Goal: Navigation & Orientation: Understand site structure

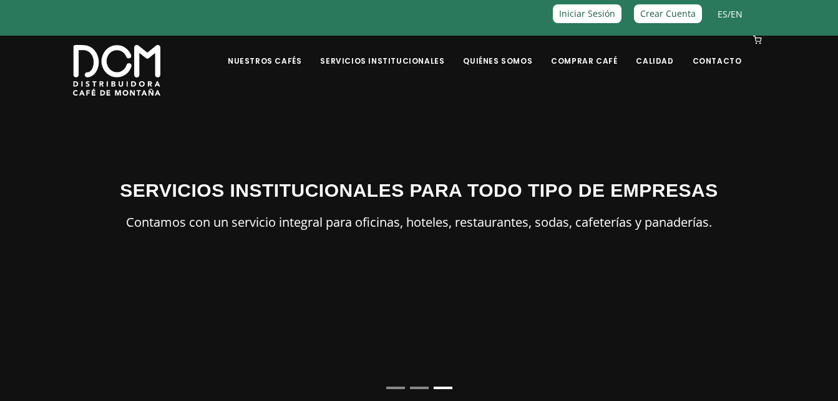
scroll to position [50, 0]
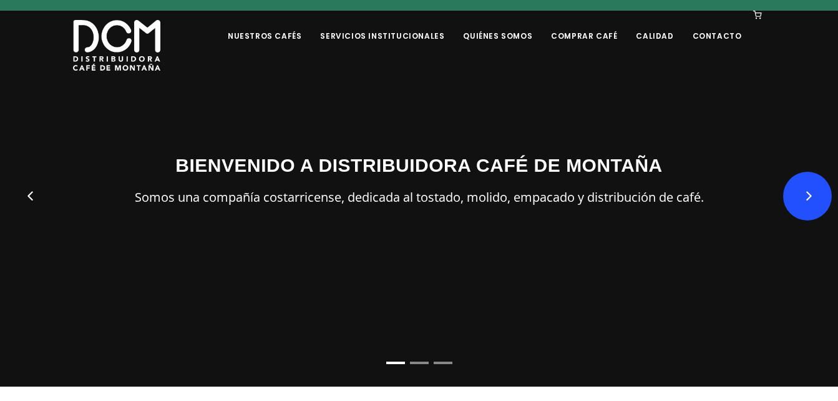
click at [799, 202] on button "Next" at bounding box center [807, 196] width 49 height 49
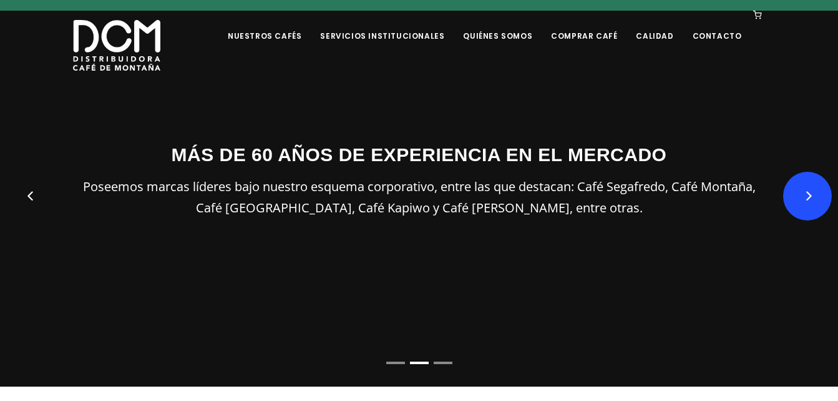
click at [799, 202] on button "Next" at bounding box center [807, 196] width 49 height 49
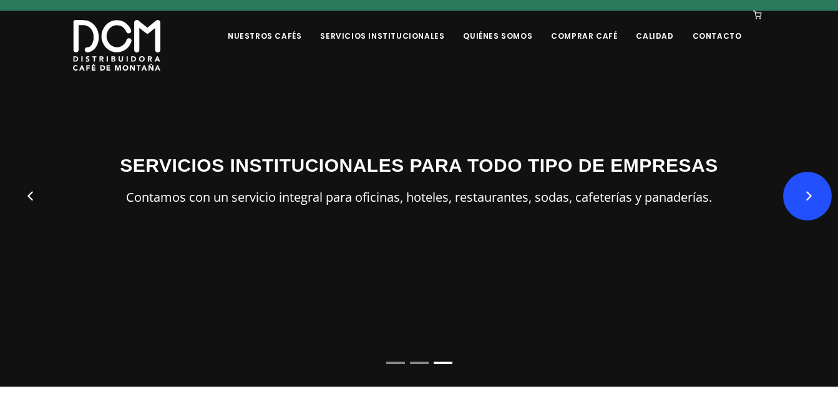
click at [799, 202] on button "Next" at bounding box center [807, 196] width 49 height 49
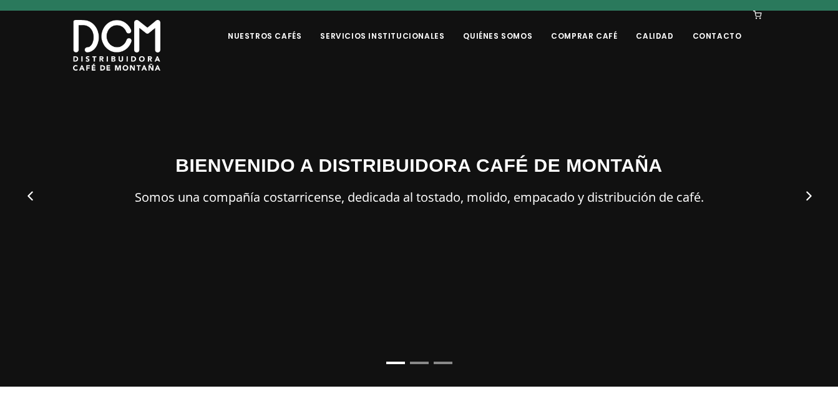
scroll to position [71, 0]
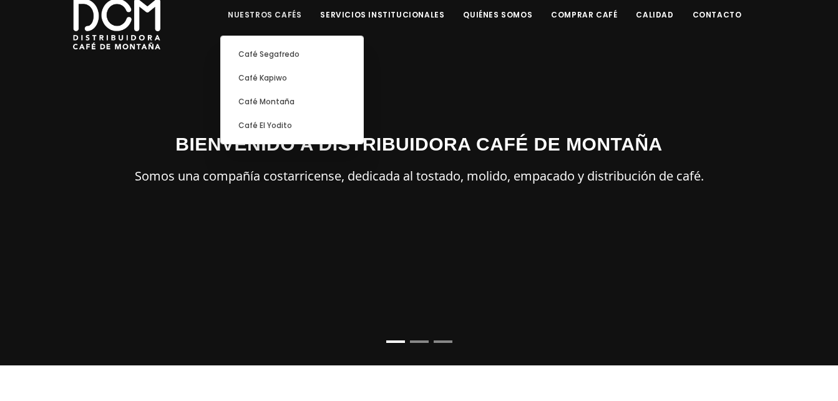
click at [299, 10] on link "Nuestros Cafés" at bounding box center [264, 5] width 89 height 29
click at [292, 54] on link "Café Segafredo" at bounding box center [292, 54] width 130 height 24
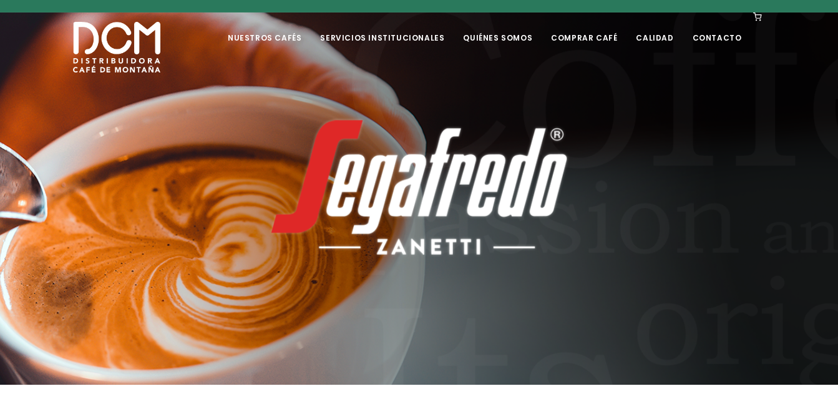
scroll to position [50, 0]
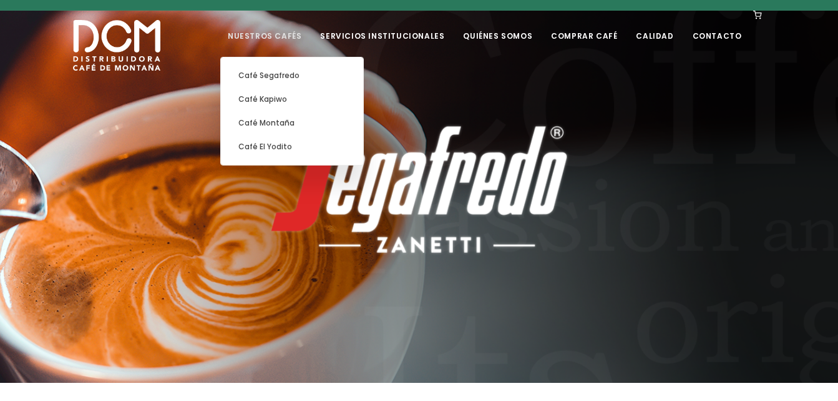
click at [279, 33] on link "Nuestros Cafés" at bounding box center [264, 26] width 89 height 29
click at [299, 96] on link "Café Kapiwo" at bounding box center [292, 99] width 130 height 24
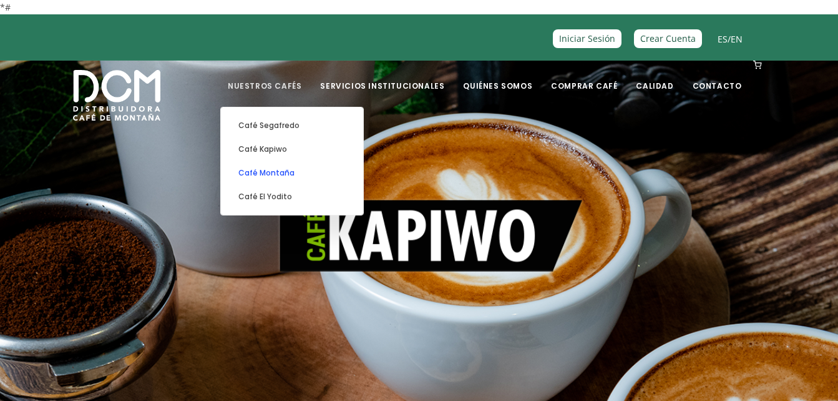
click at [296, 177] on link "Café Montaña" at bounding box center [292, 173] width 130 height 24
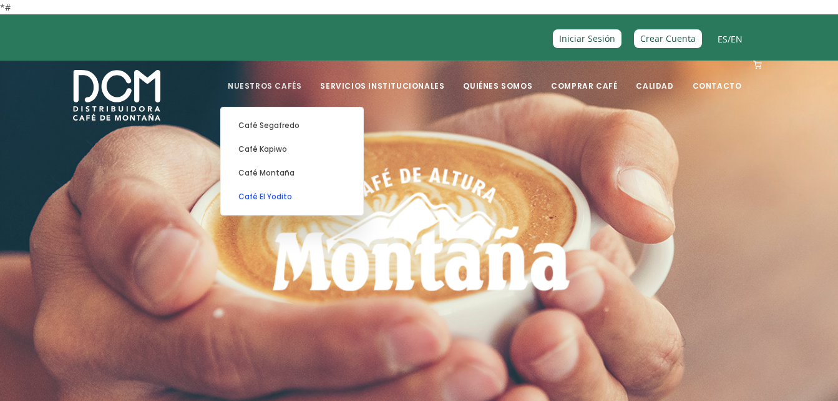
click at [303, 200] on link "Café El Yodito" at bounding box center [292, 197] width 130 height 24
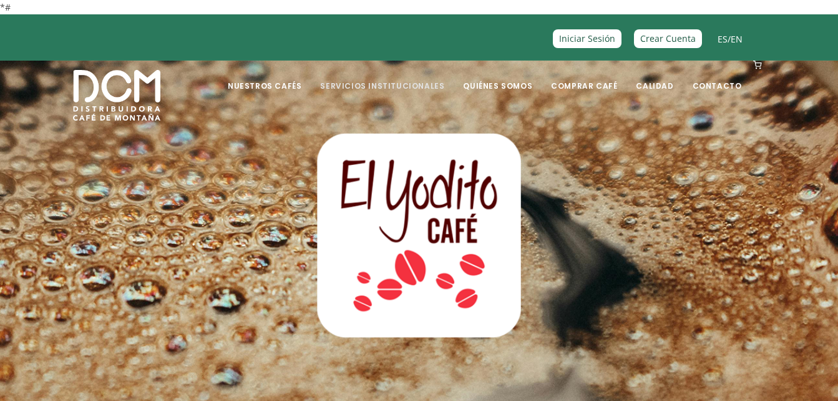
click at [417, 80] on link "Servicios Institucionales" at bounding box center [382, 76] width 139 height 29
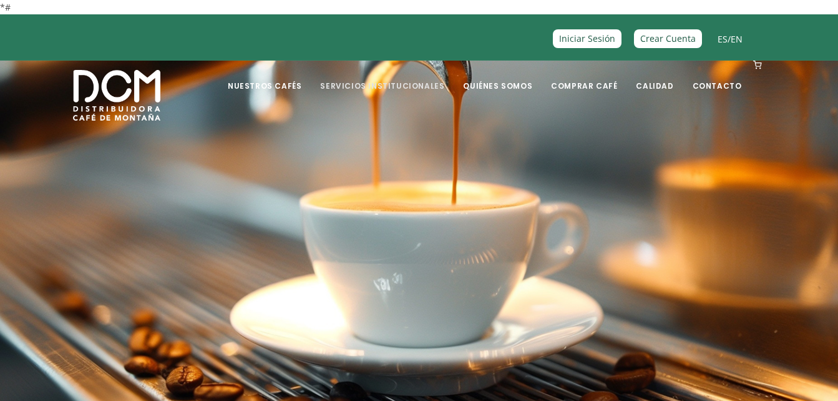
click at [417, 82] on link "Servicios Institucionales" at bounding box center [382, 76] width 139 height 29
click at [529, 84] on link "Quiénes Somos" at bounding box center [497, 76] width 84 height 29
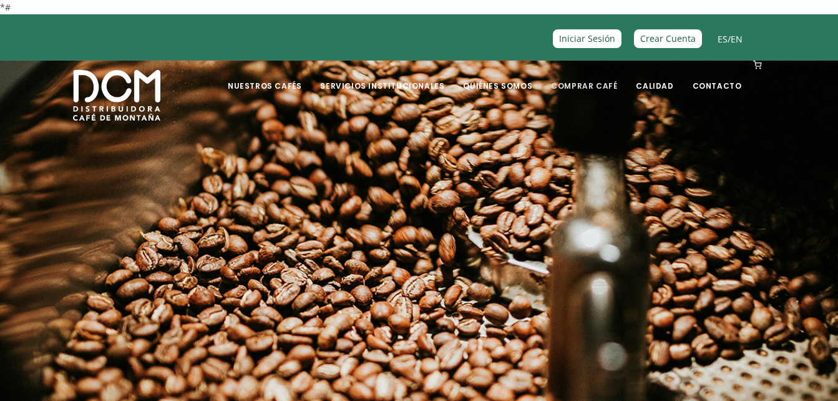
click at [599, 82] on link "Comprar Café" at bounding box center [583, 76] width 81 height 29
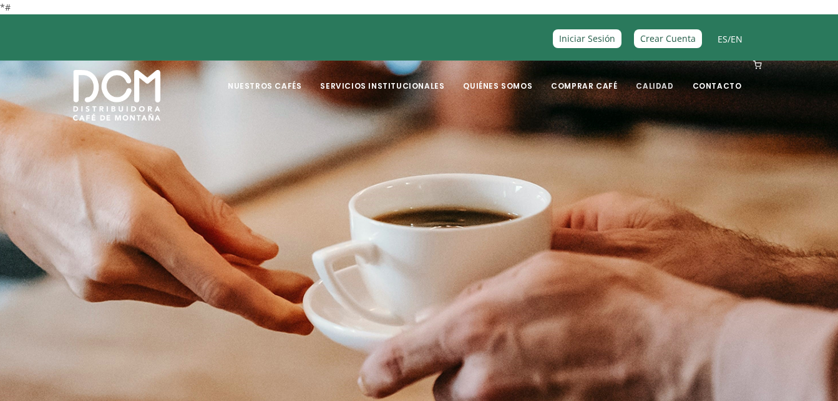
click at [664, 80] on link "Calidad" at bounding box center [654, 76] width 52 height 29
